Goal: Task Accomplishment & Management: Use online tool/utility

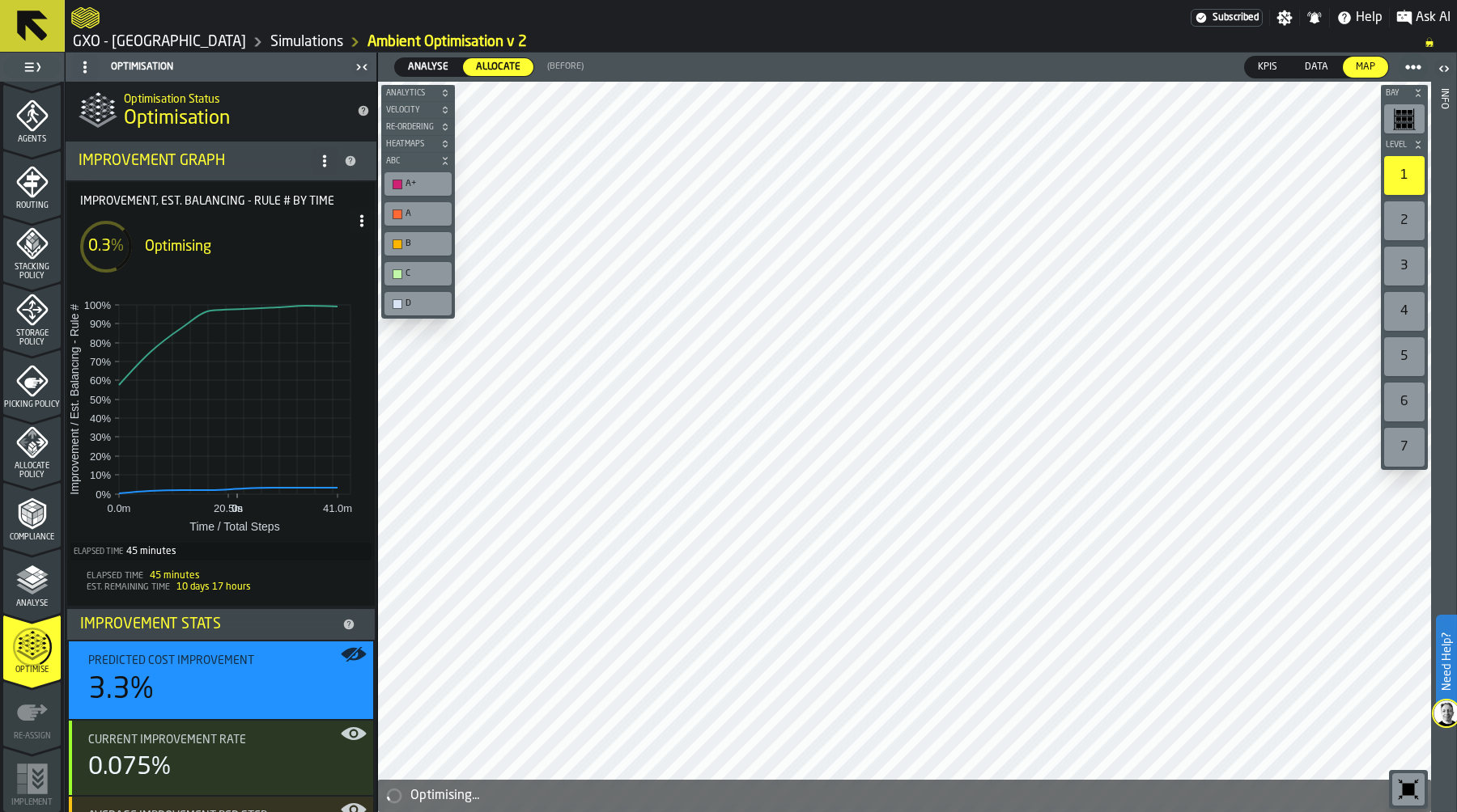
click at [422, 69] on span "Analyse" at bounding box center [428, 67] width 53 height 14
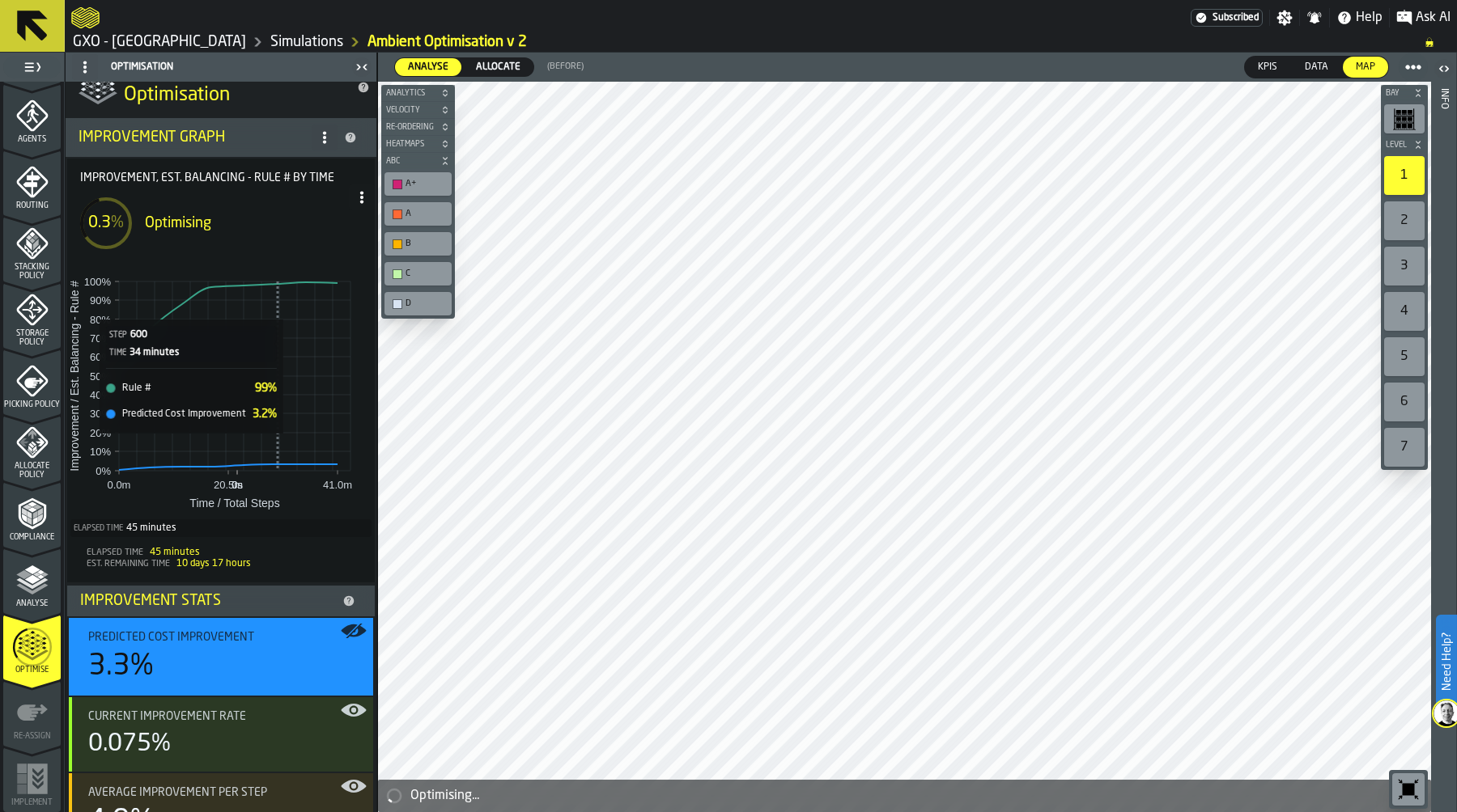
scroll to position [39, 0]
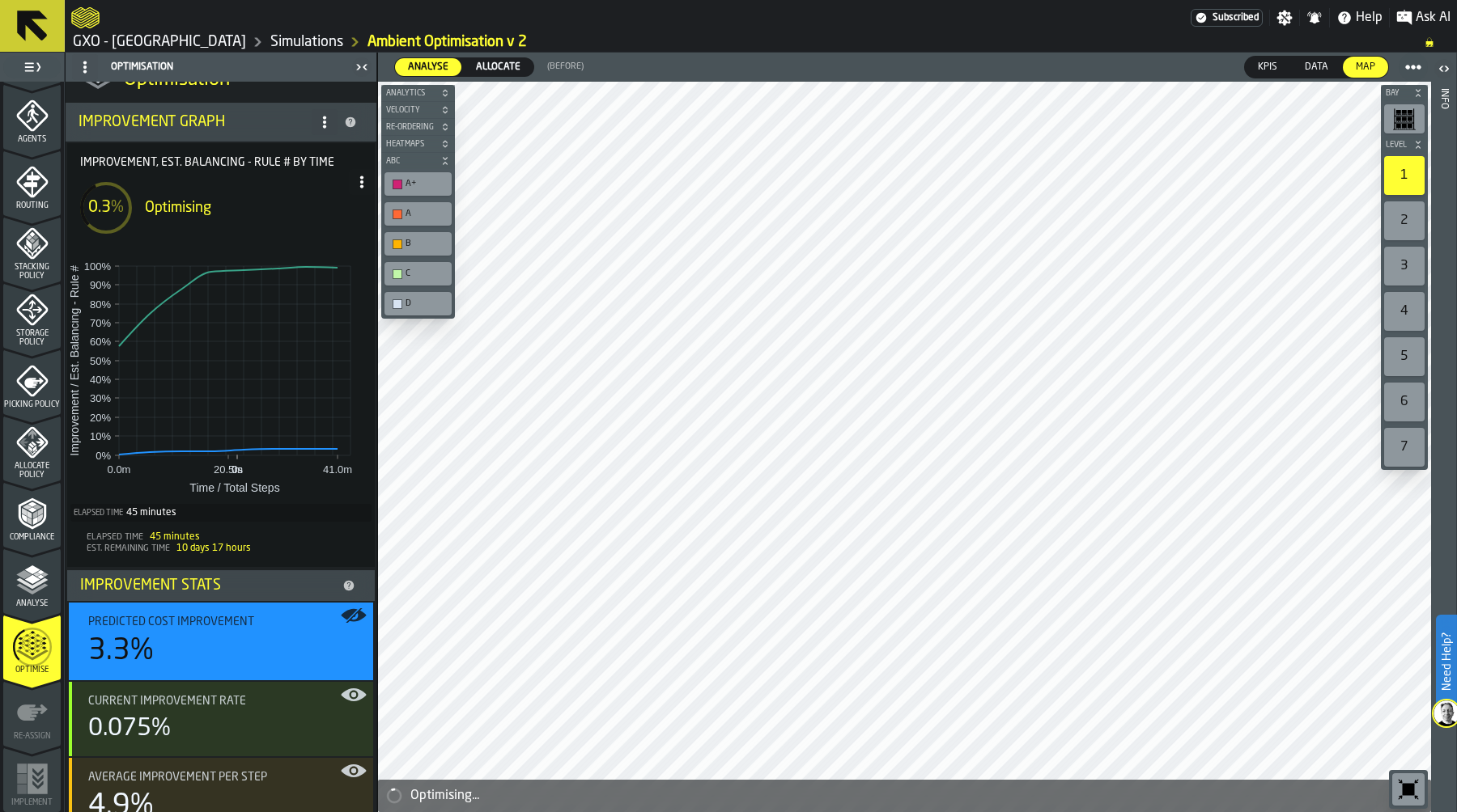
click at [319, 41] on link "Simulations" at bounding box center [306, 42] width 73 height 18
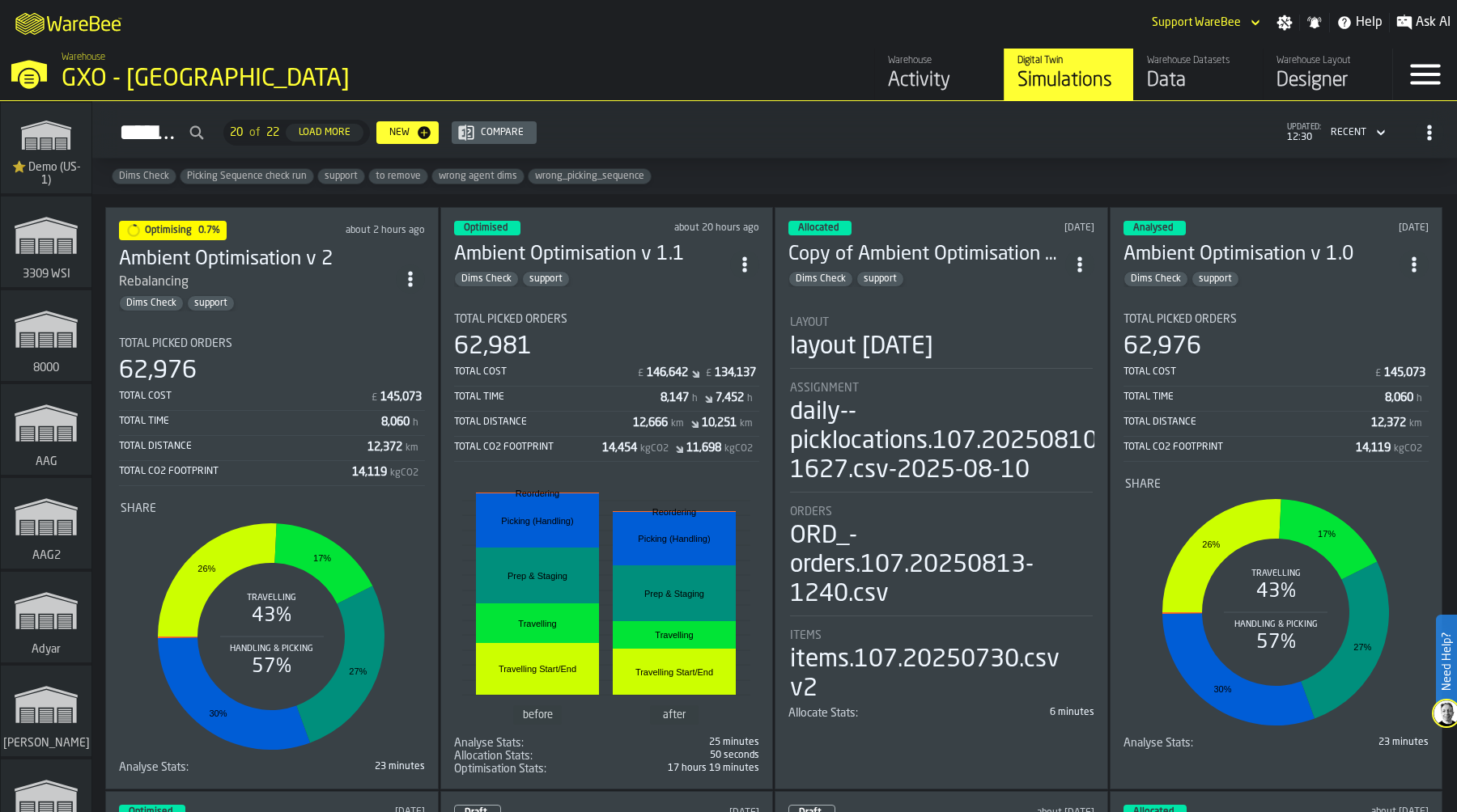
click at [411, 272] on icon "ItemListCard-DashboardItemContainer" at bounding box center [410, 279] width 16 height 16
click at [382, 398] on li "Duplicate" at bounding box center [377, 386] width 104 height 39
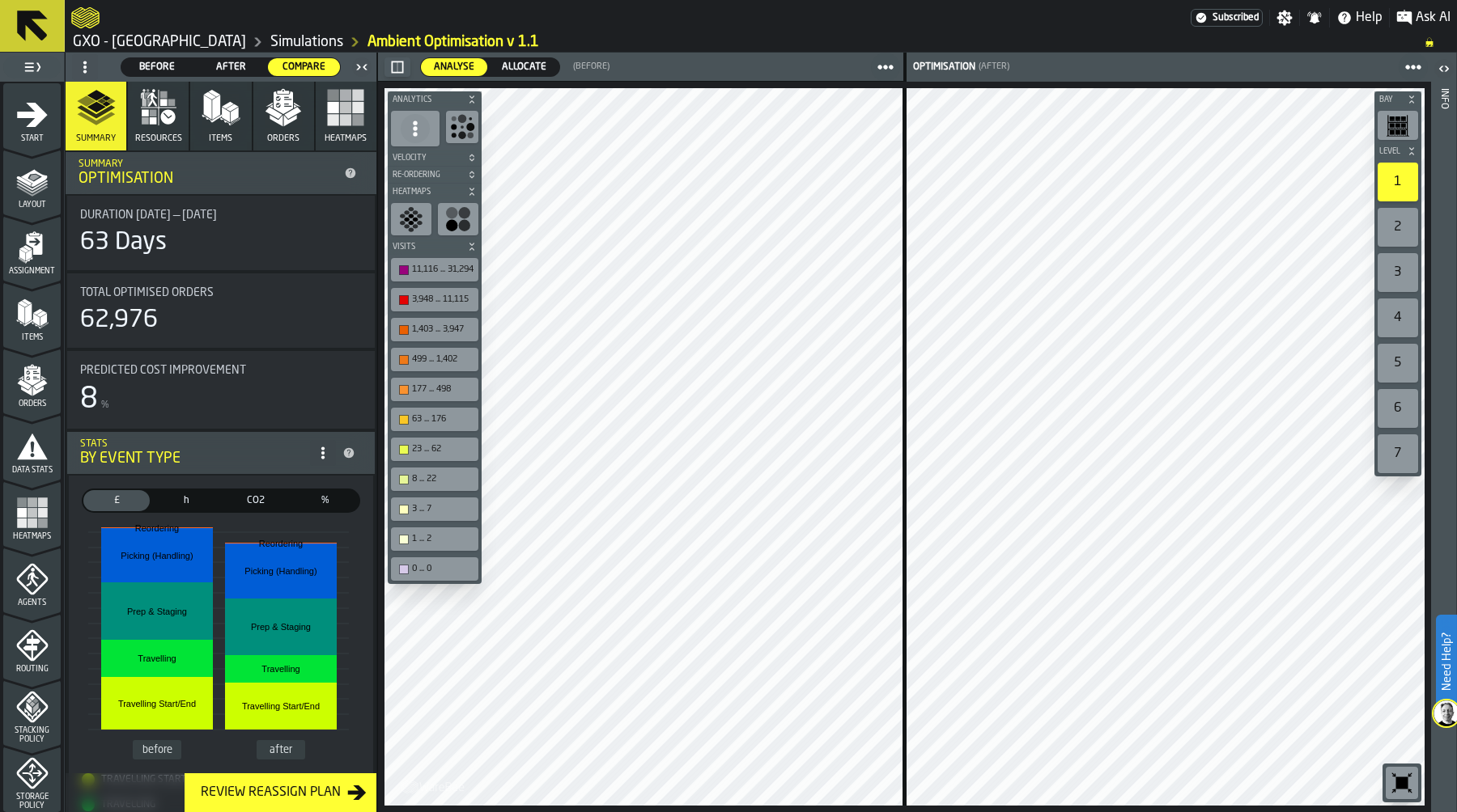
click at [195, 36] on link "GXO - [GEOGRAPHIC_DATA]" at bounding box center [159, 42] width 173 height 18
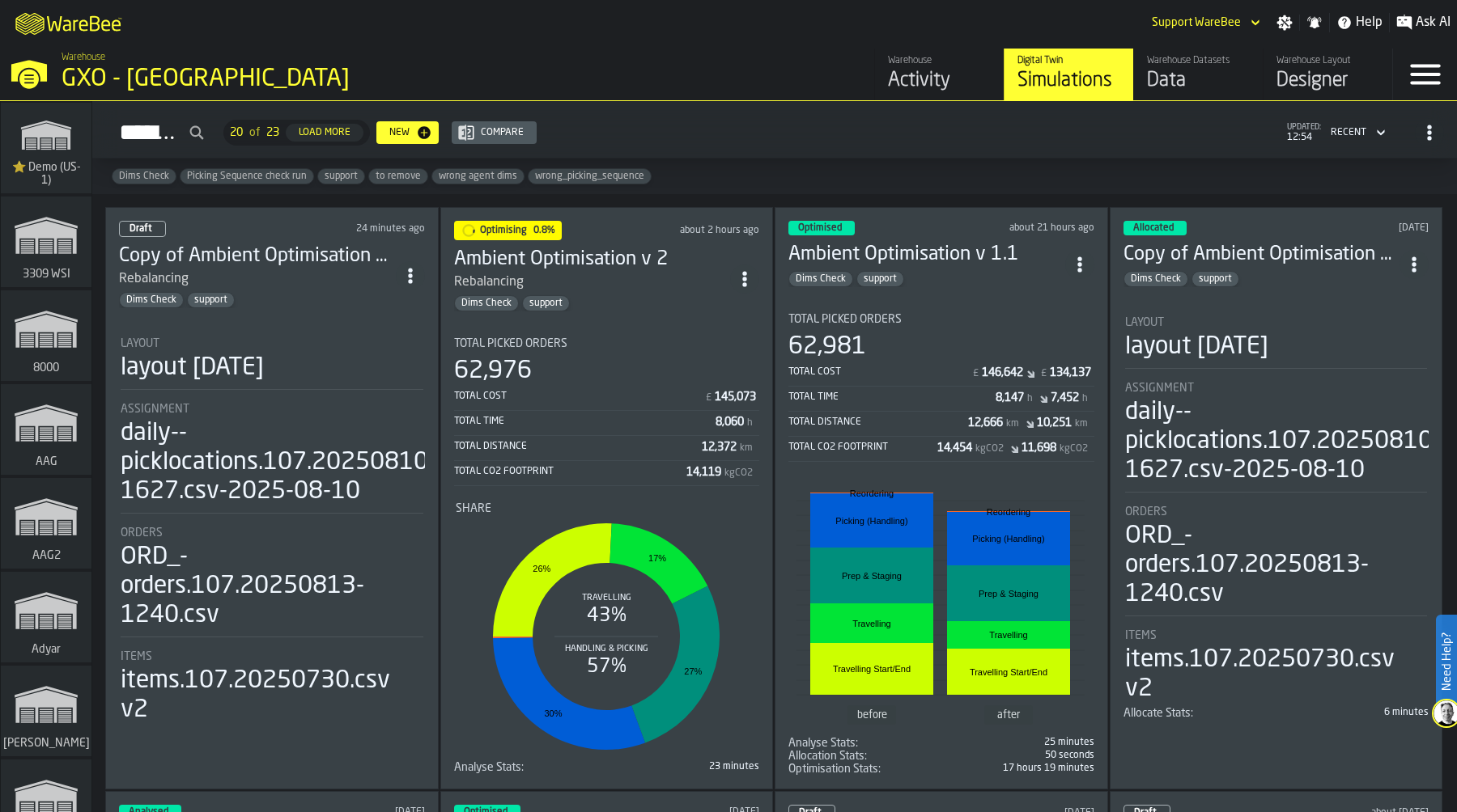
click at [596, 295] on div "Dims Check support" at bounding box center [593, 303] width 277 height 16
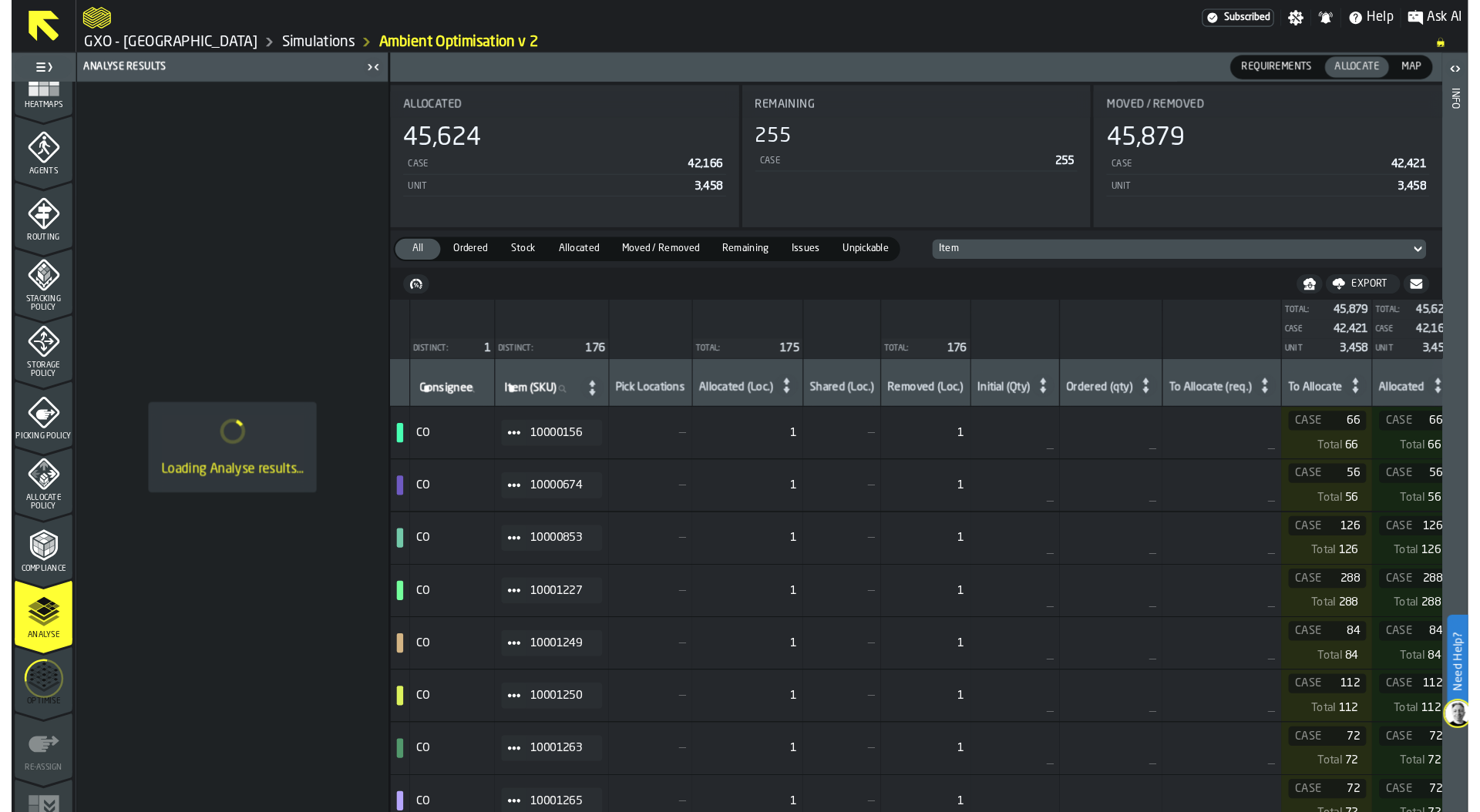
scroll to position [442, 0]
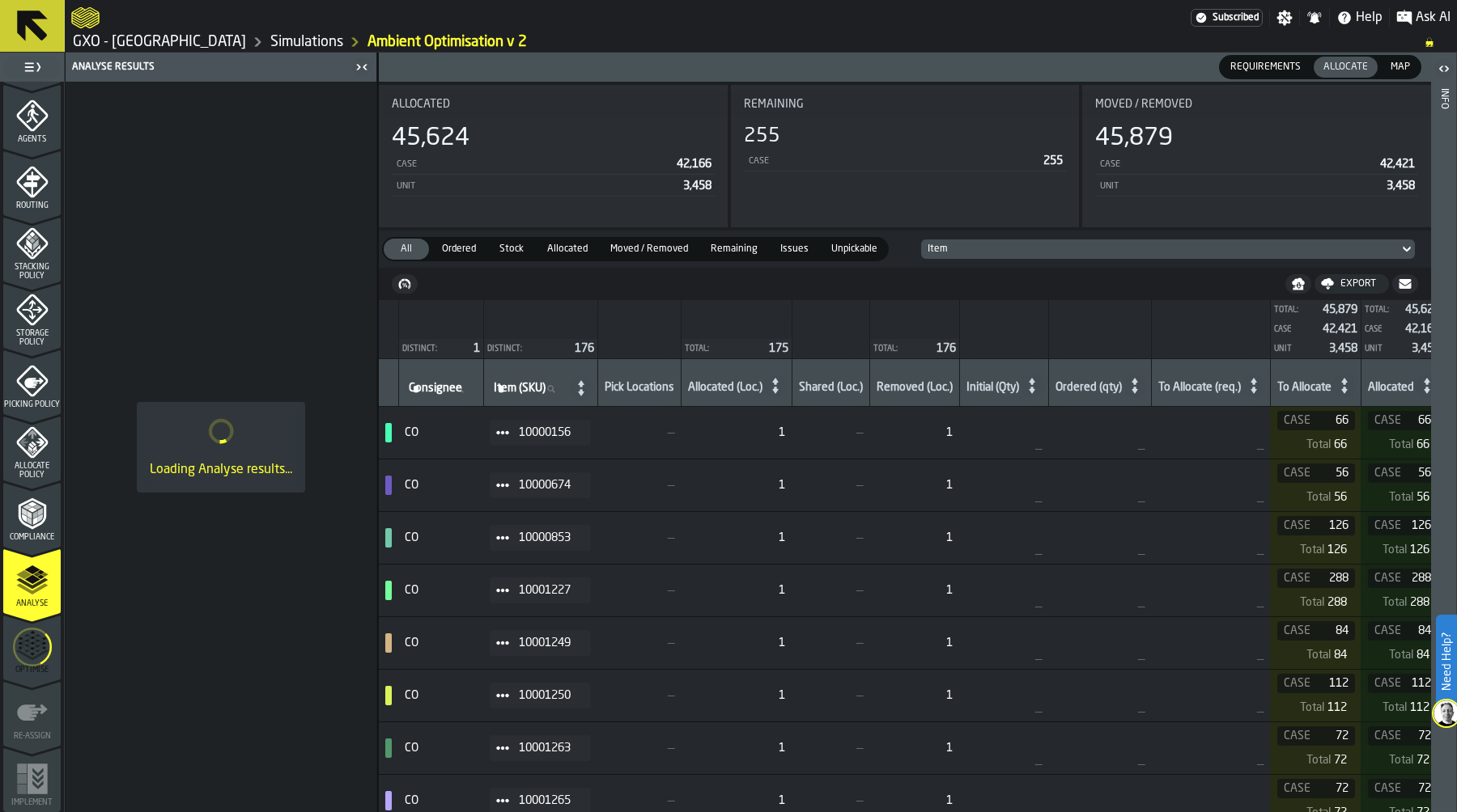
click at [37, 638] on icon "menu Optimise" at bounding box center [33, 648] width 39 height 65
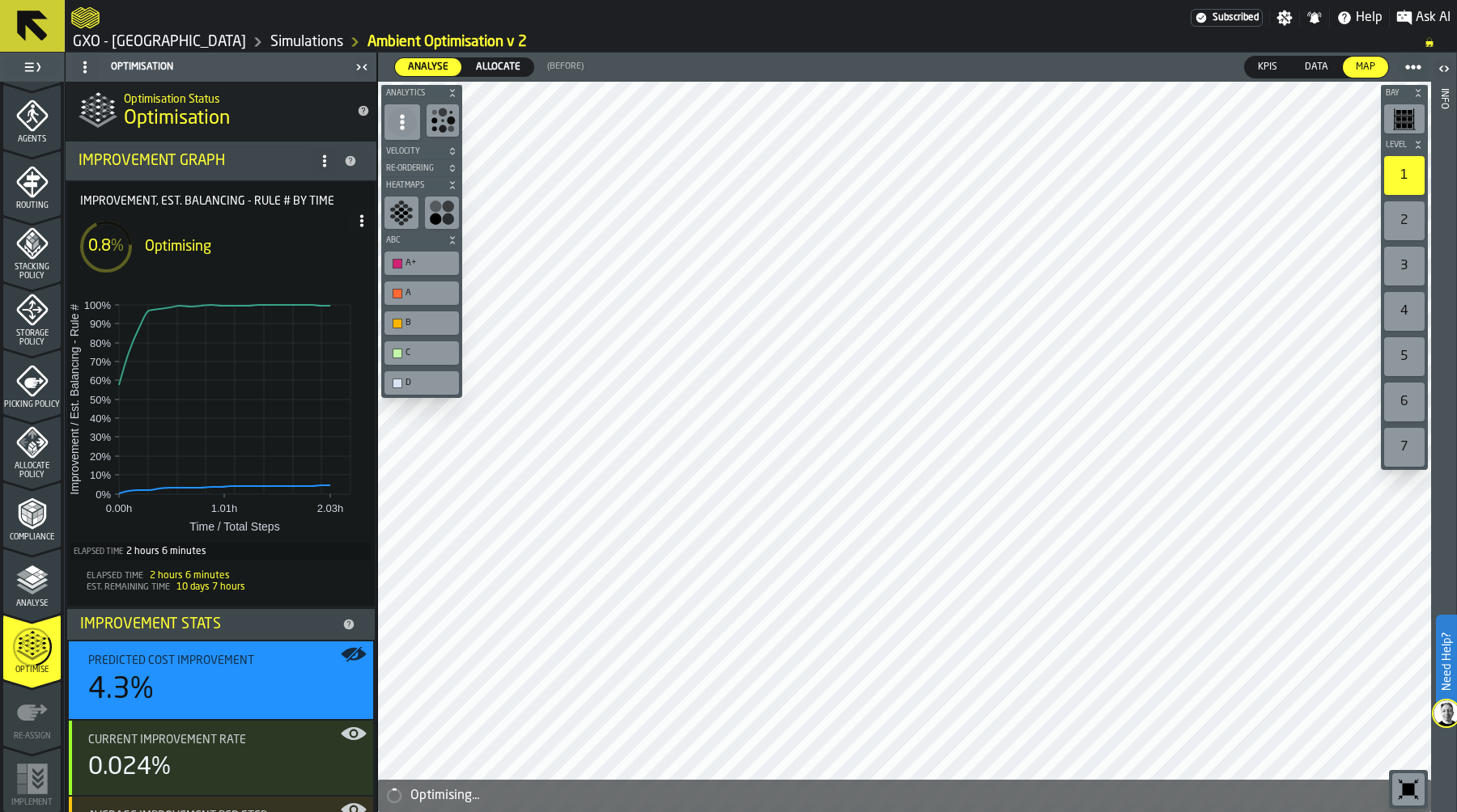
click at [154, 45] on link "GXO - [GEOGRAPHIC_DATA]" at bounding box center [159, 42] width 173 height 18
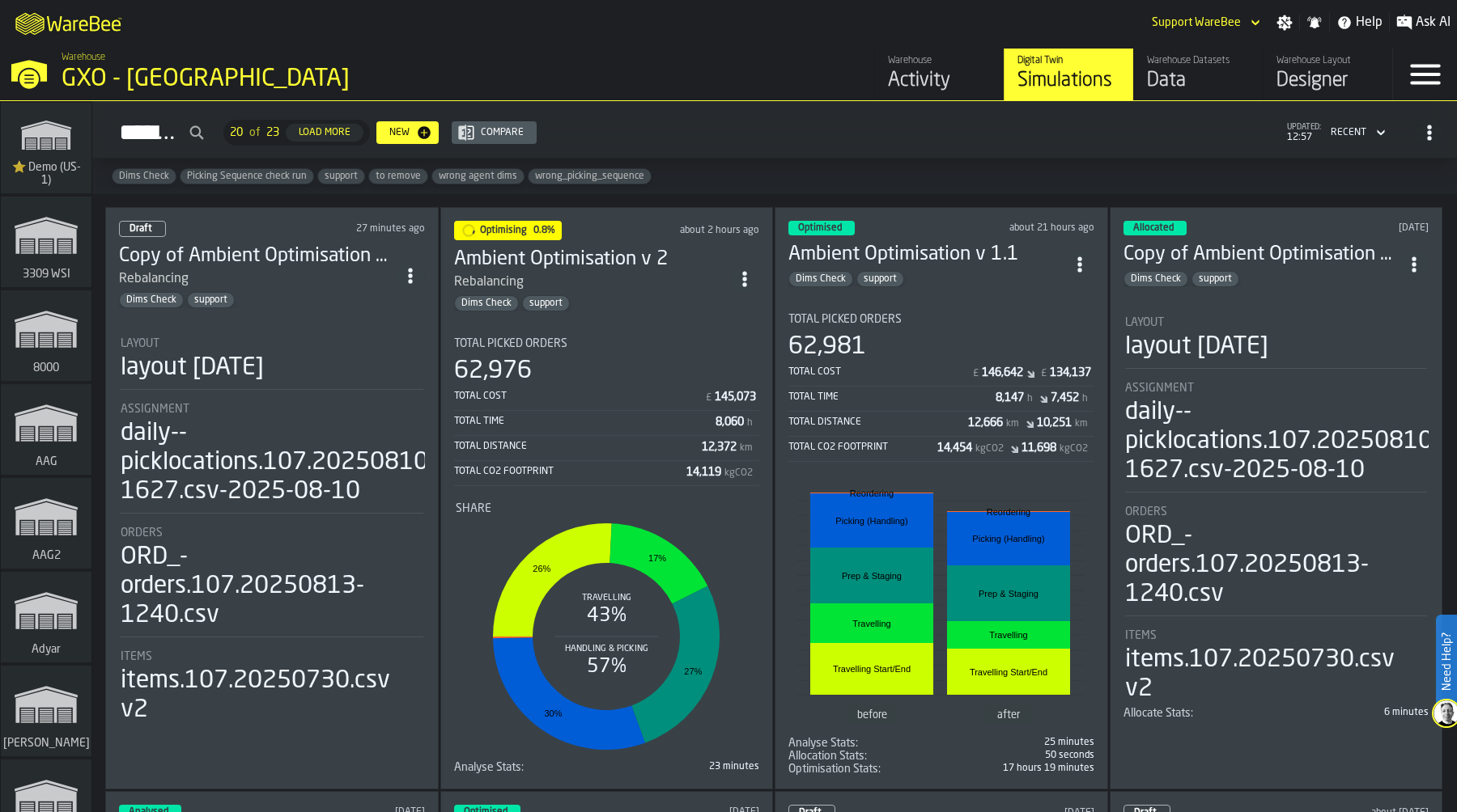
click at [912, 85] on div "Activity" at bounding box center [939, 80] width 103 height 26
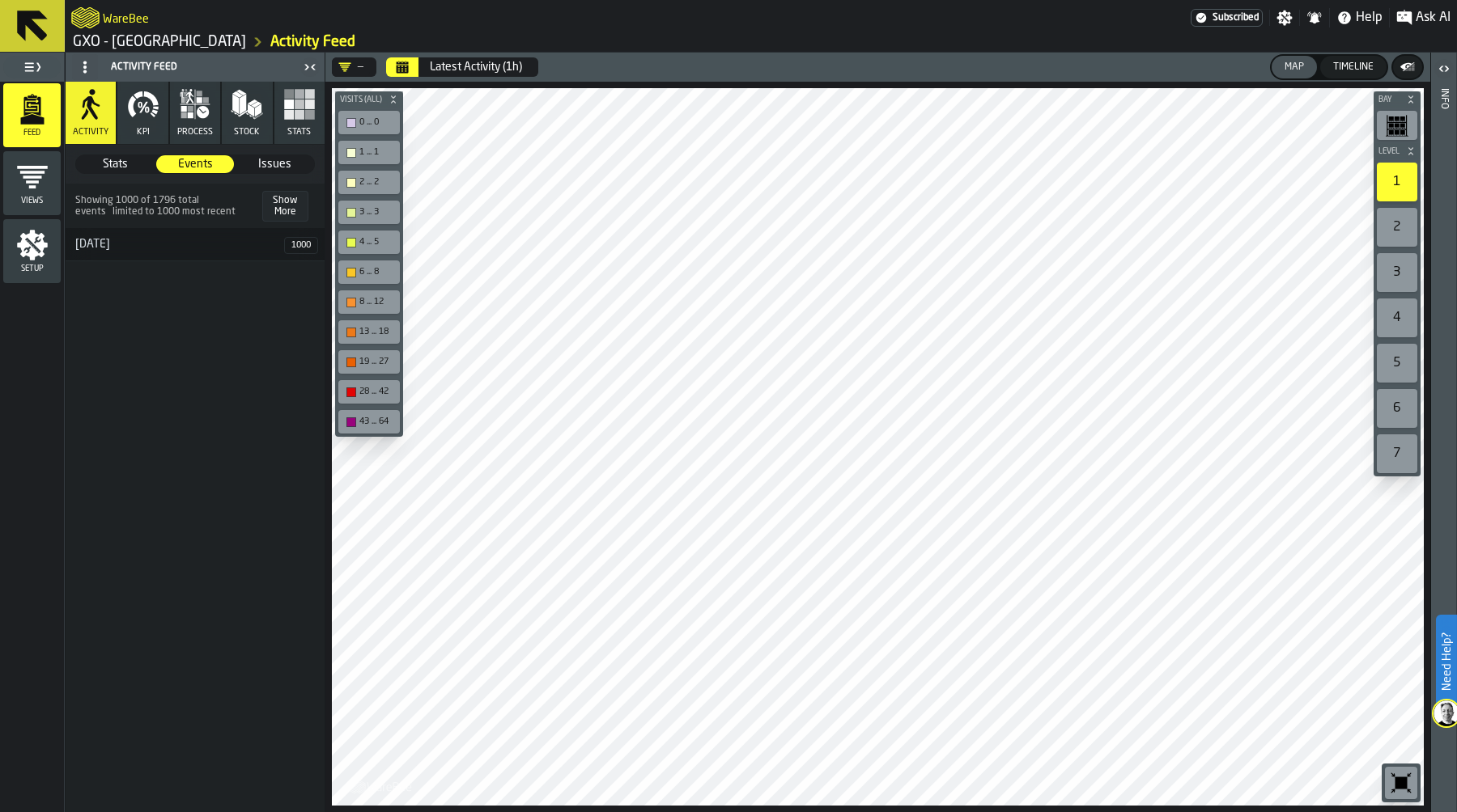
click at [137, 117] on icon "button" at bounding box center [143, 104] width 33 height 33
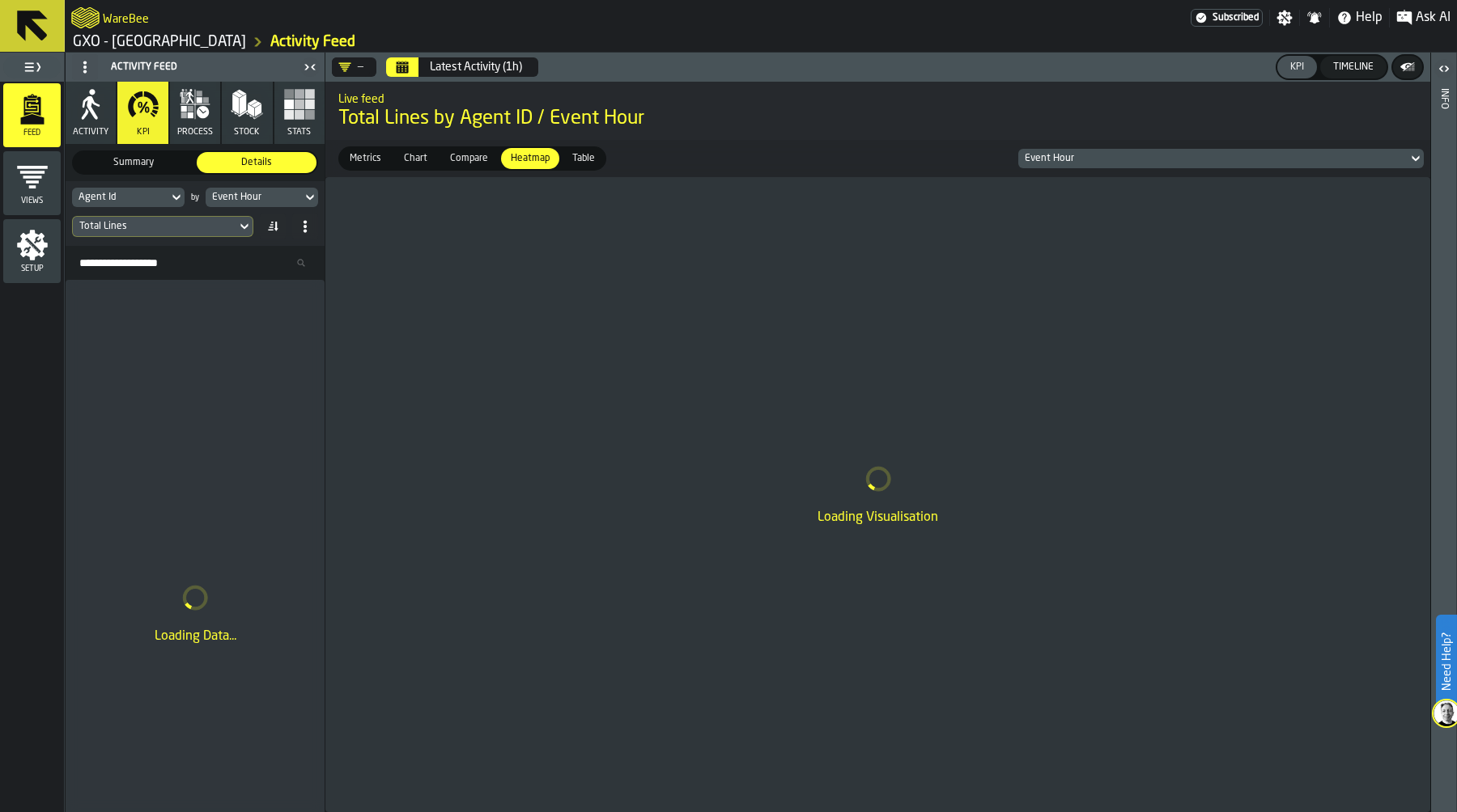
click at [366, 158] on span "Metrics" at bounding box center [365, 158] width 44 height 14
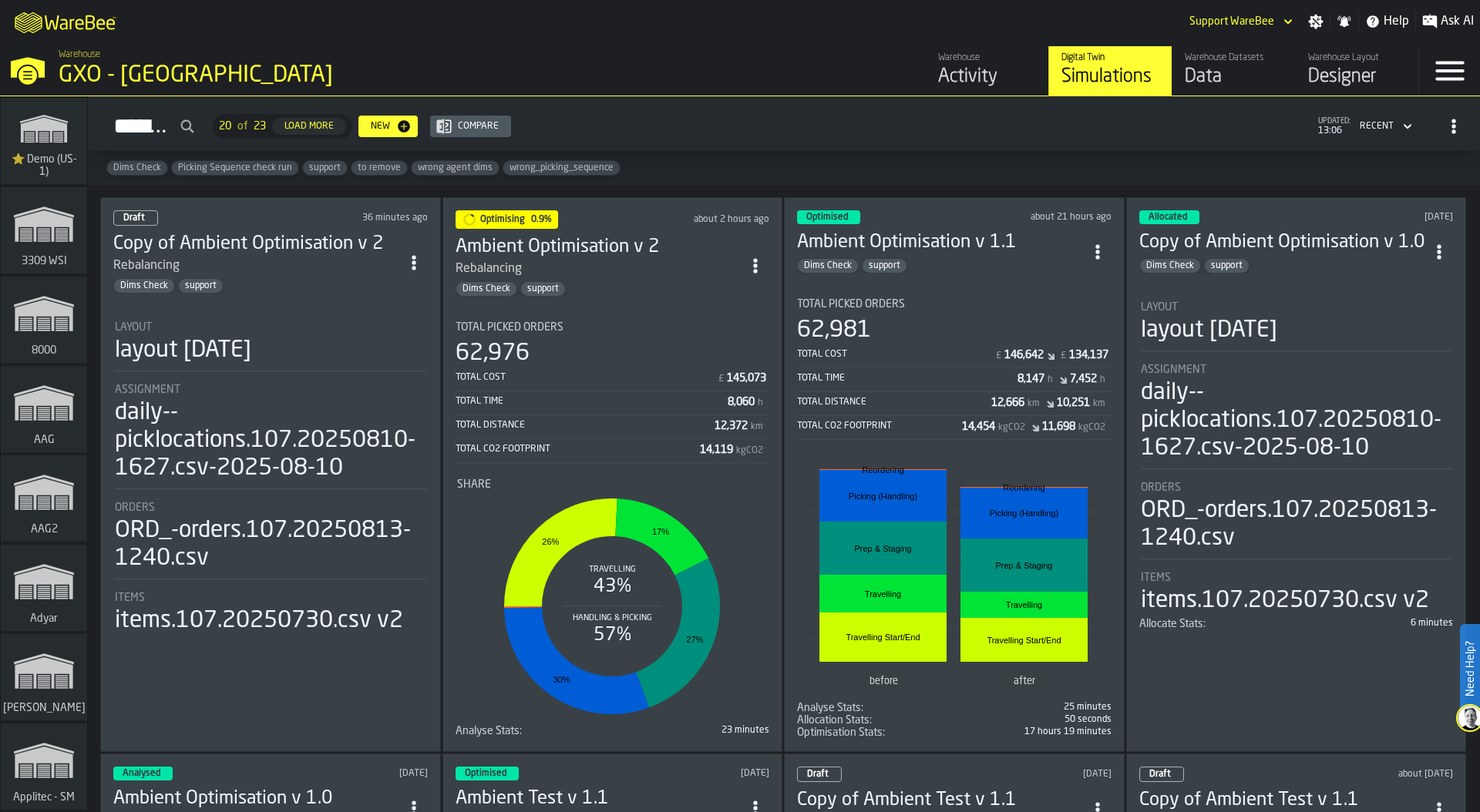
click at [594, 299] on div "Optimising 0.9% about 2 hours ago Ambient Optimisation v 2 Rebalancing Dims Che…" at bounding box center [613, 474] width 341 height 555
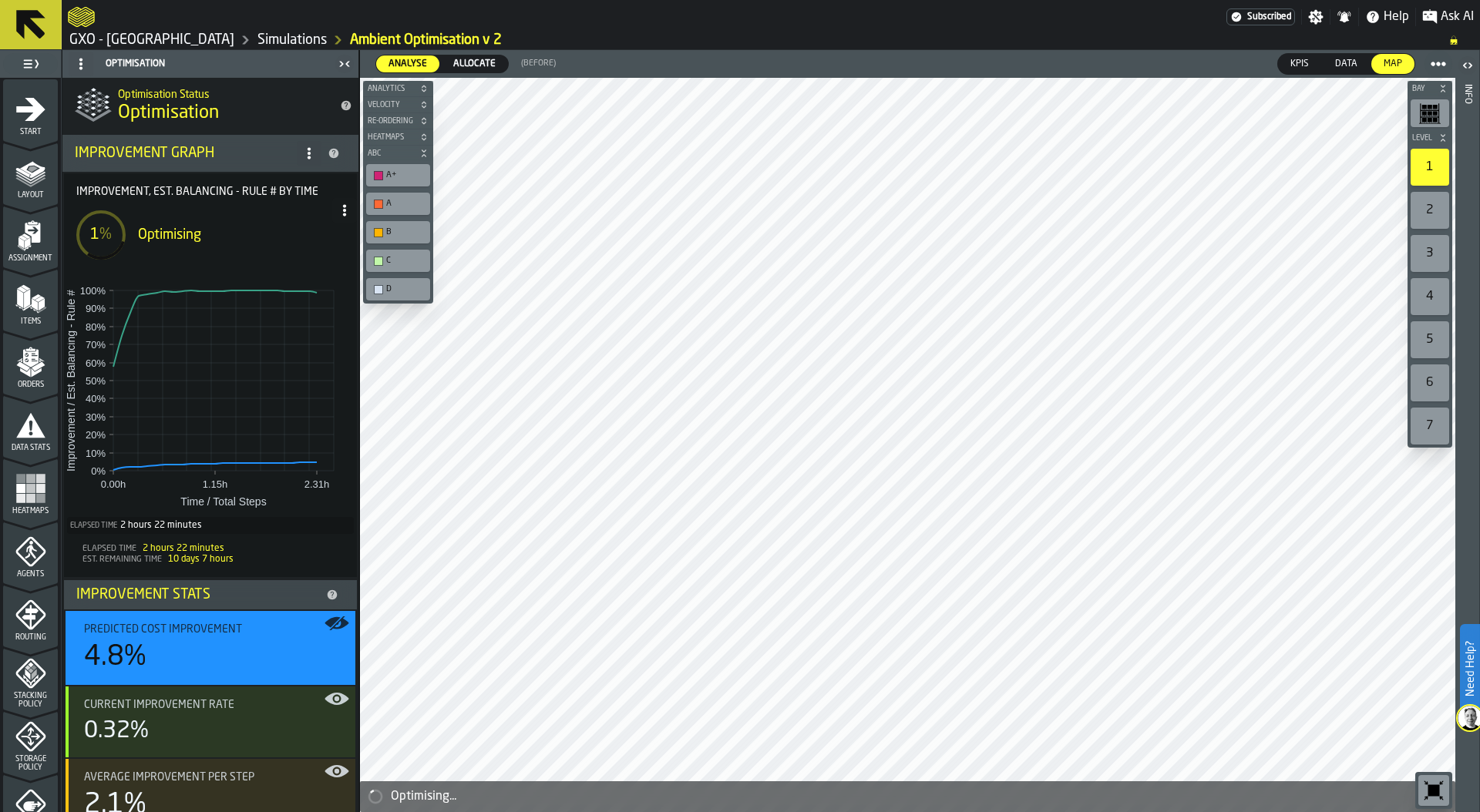
click at [32, 187] on icon "menu Layout" at bounding box center [30, 172] width 31 height 31
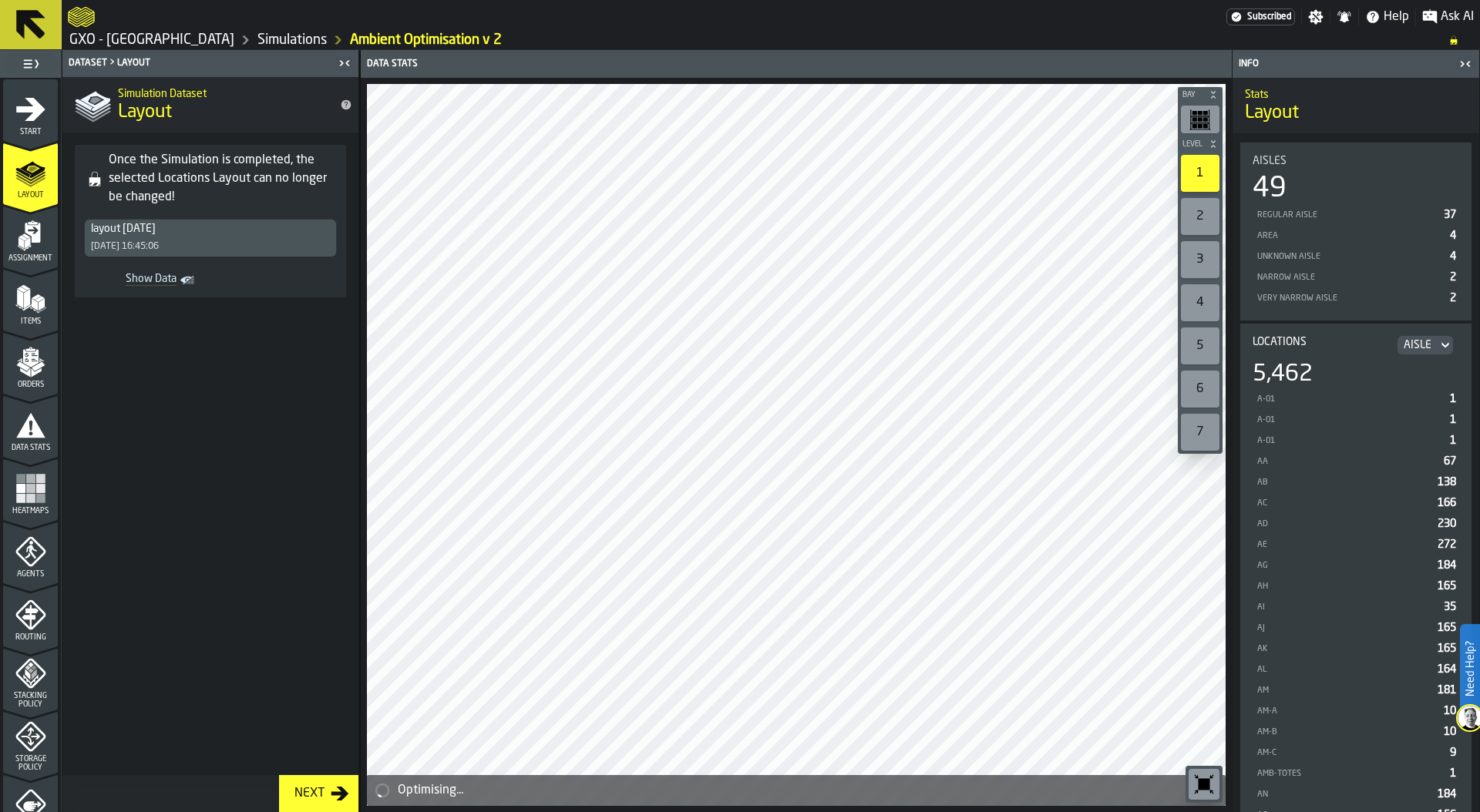
click at [304, 38] on link "Simulations" at bounding box center [292, 40] width 69 height 17
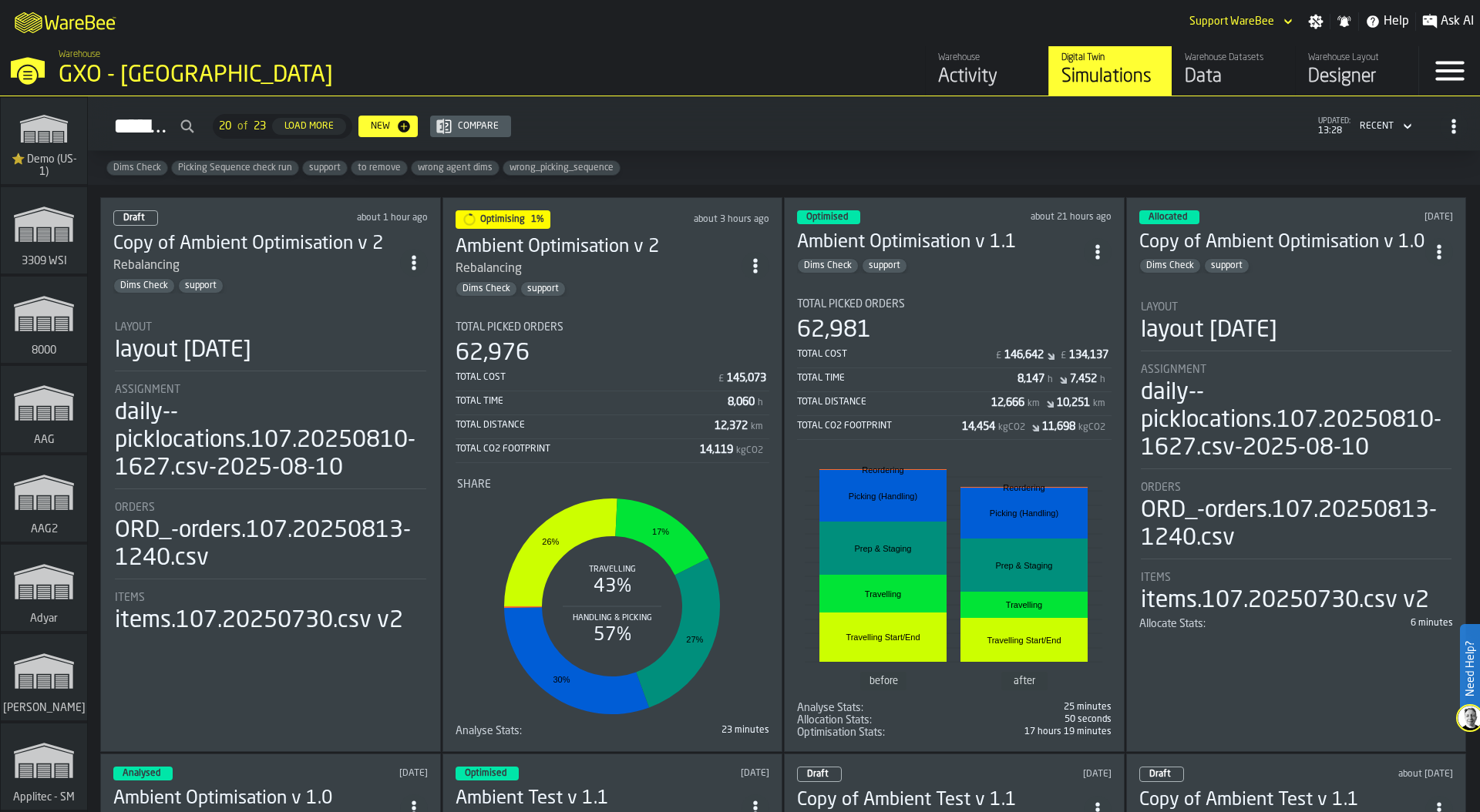
click at [969, 354] on div "Total Cost" at bounding box center [895, 354] width 196 height 11
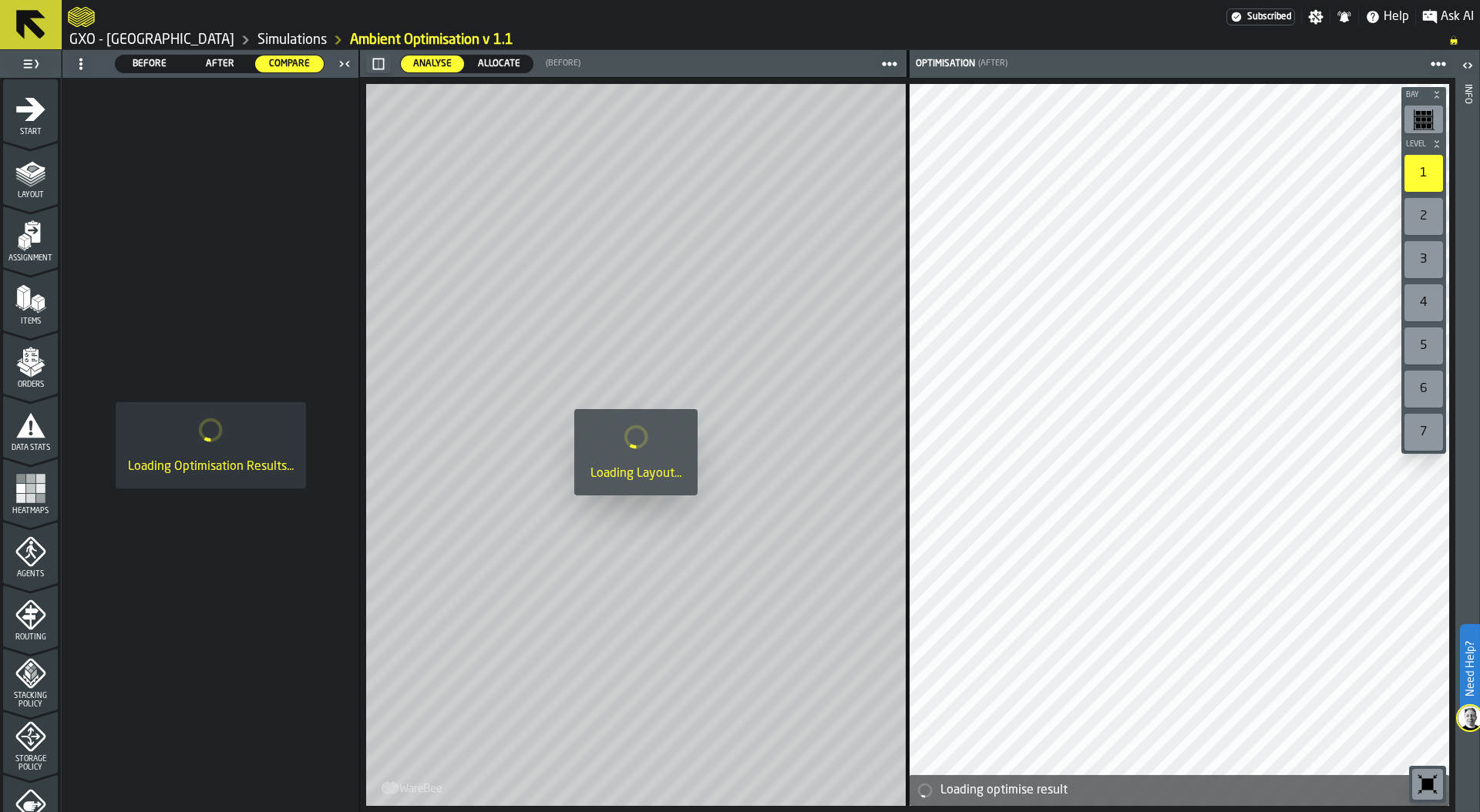
scroll to position [311, 0]
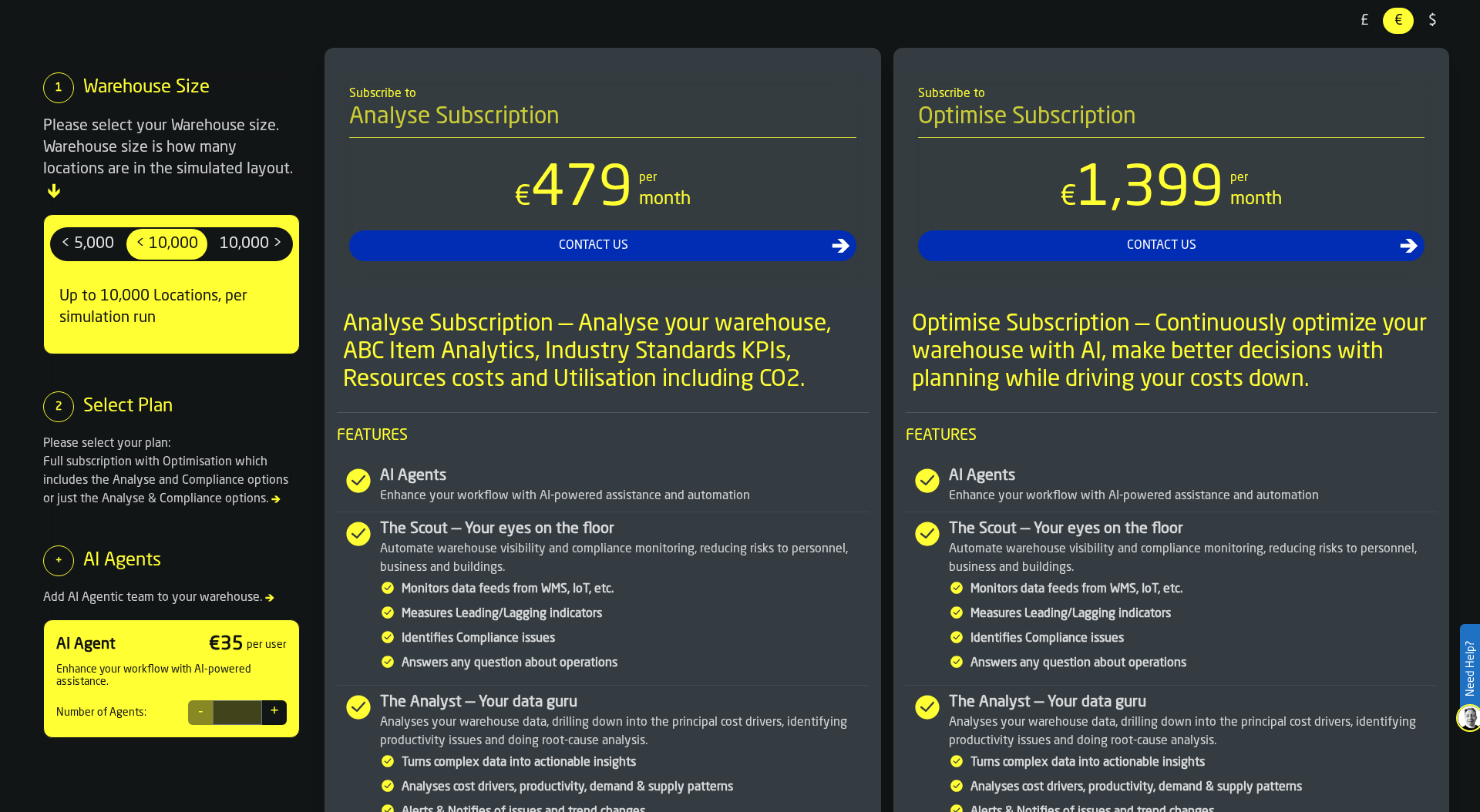
click at [1370, 21] on span "£" at bounding box center [1364, 21] width 25 height 20
click at [94, 232] on span "< 5,000" at bounding box center [87, 244] width 65 height 25
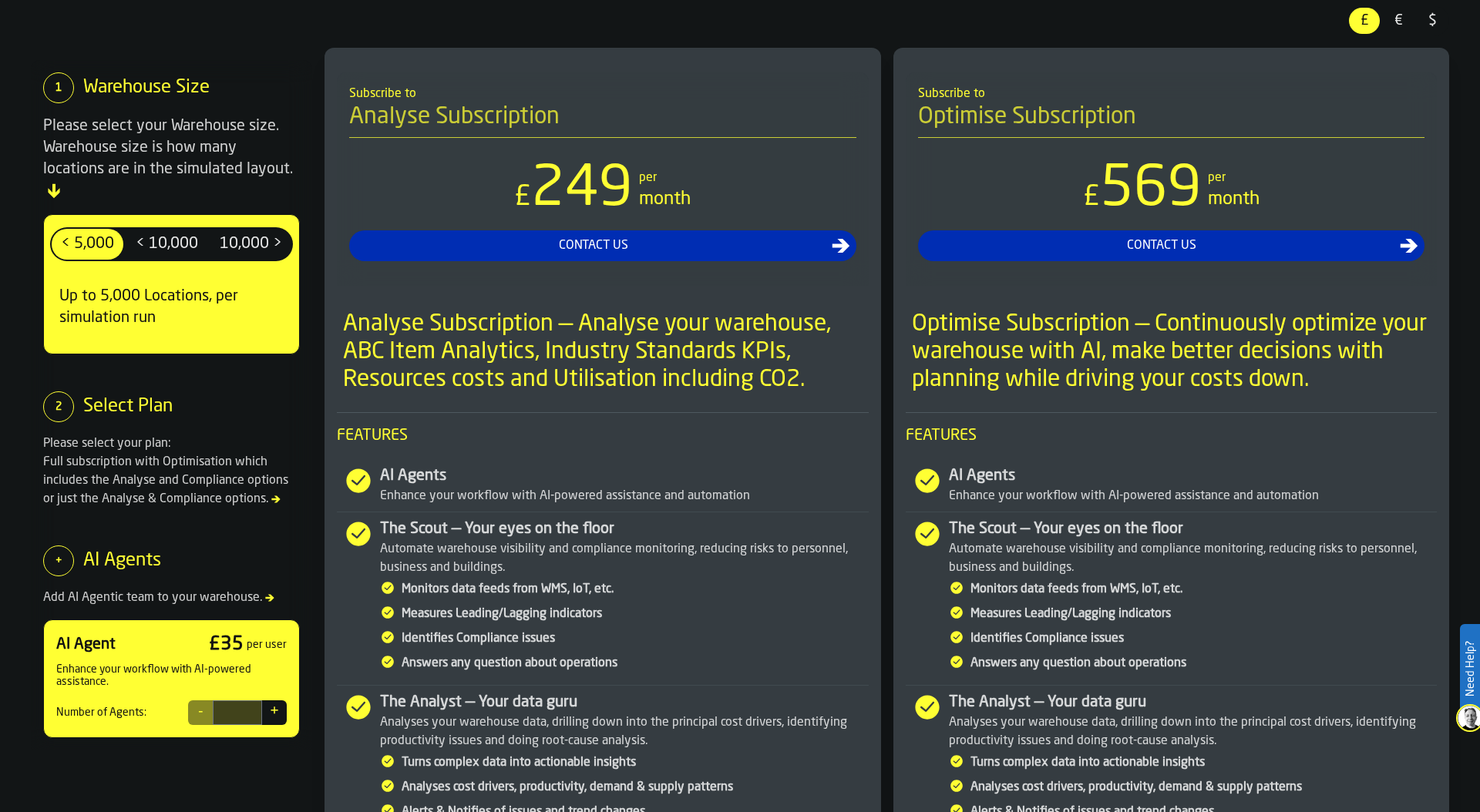
click at [165, 232] on span "< 10,000" at bounding box center [167, 244] width 75 height 25
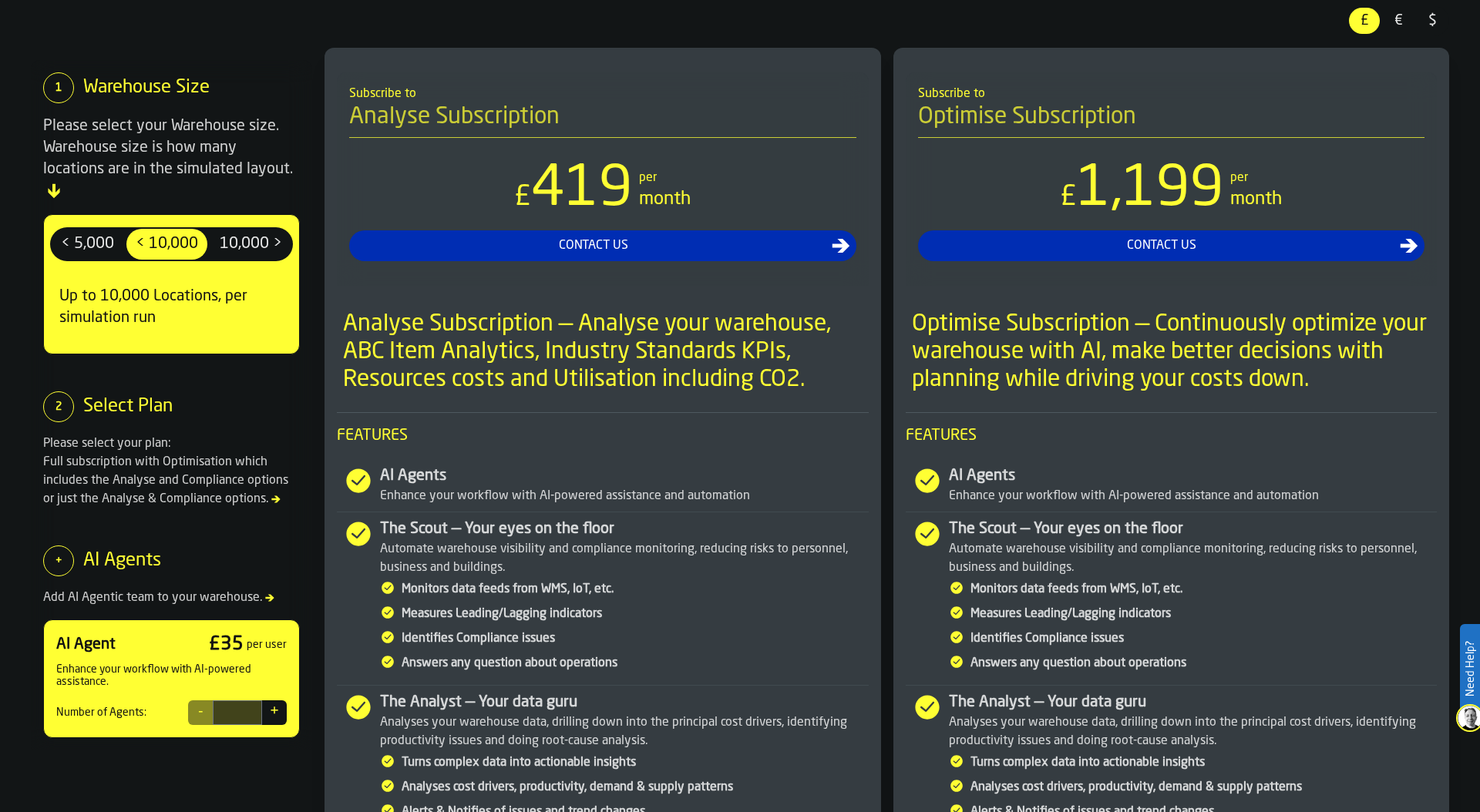
click at [1394, 21] on span "€" at bounding box center [1397, 21] width 25 height 20
click at [1366, 19] on span "£" at bounding box center [1364, 21] width 25 height 20
